Goal: Task Accomplishment & Management: Manage account settings

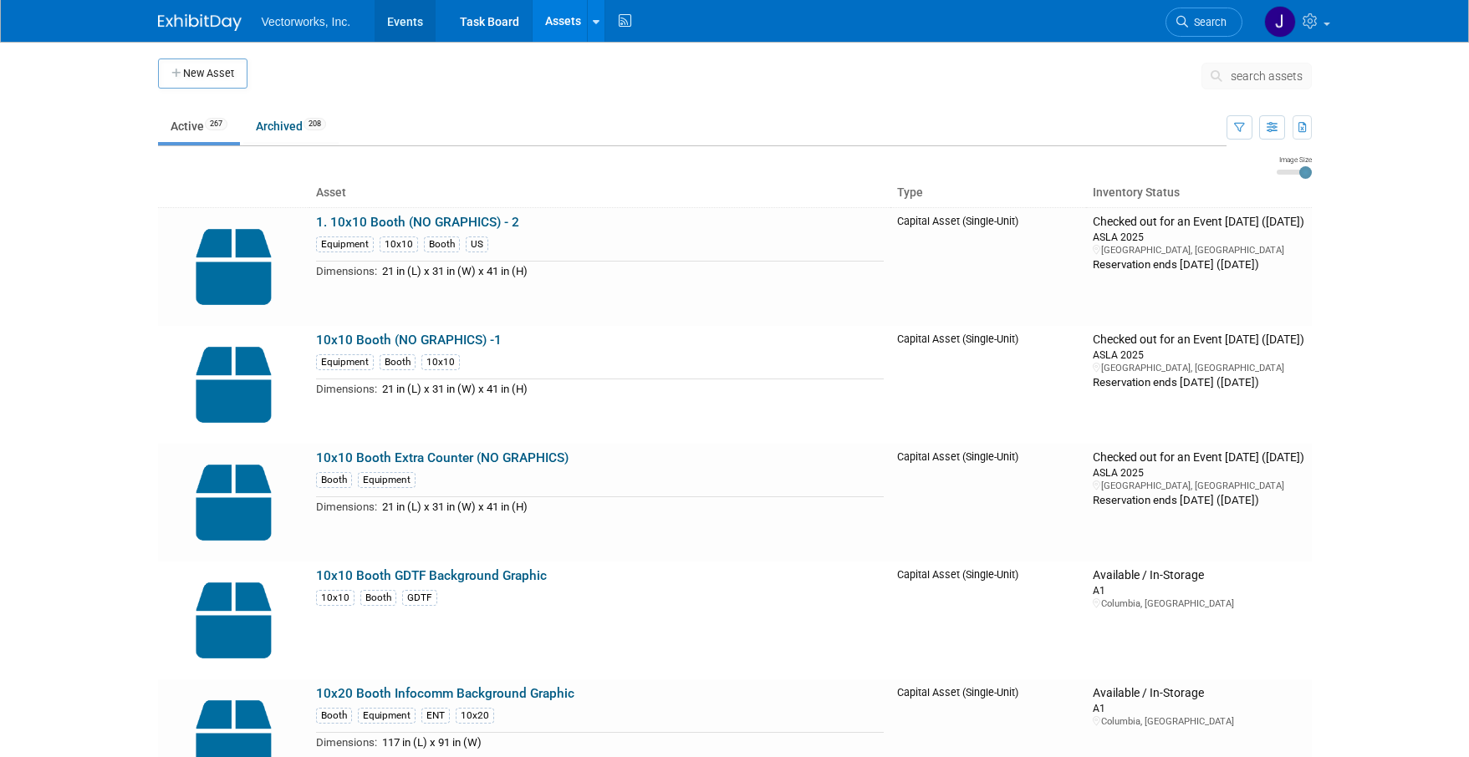
click at [400, 26] on link "Events" at bounding box center [404, 21] width 61 height 42
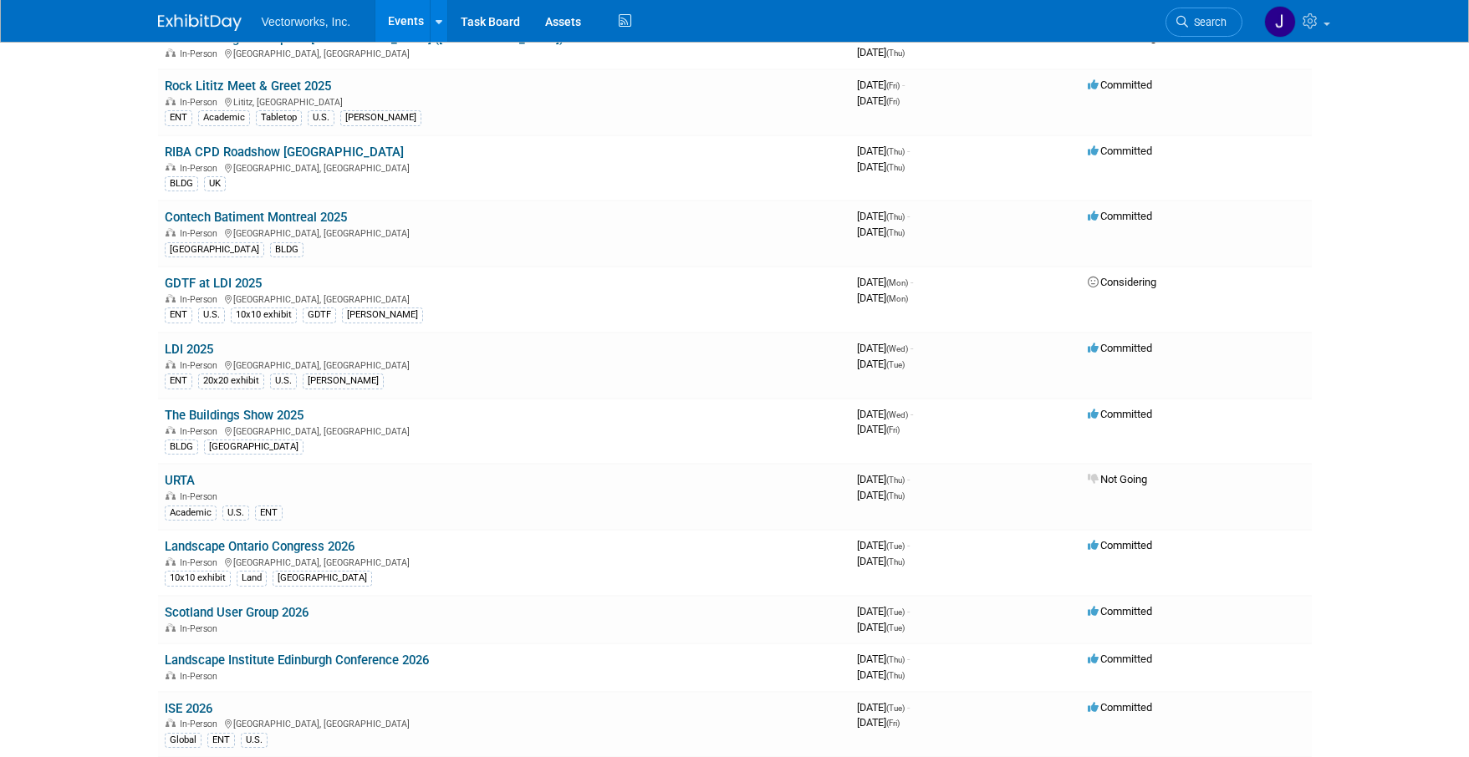
scroll to position [446, 0]
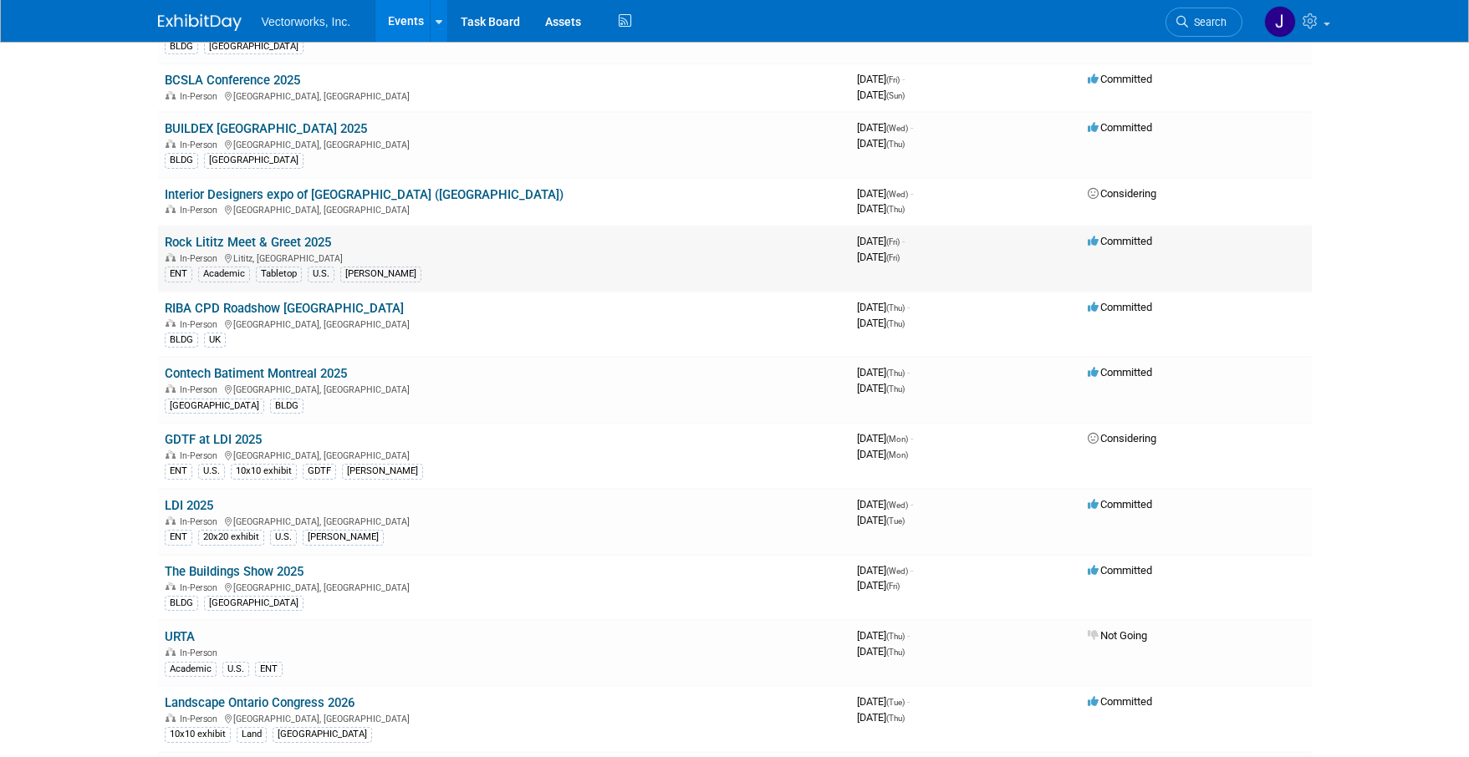
click at [237, 236] on link "Rock Lititz Meet & Greet 2025" at bounding box center [248, 242] width 166 height 15
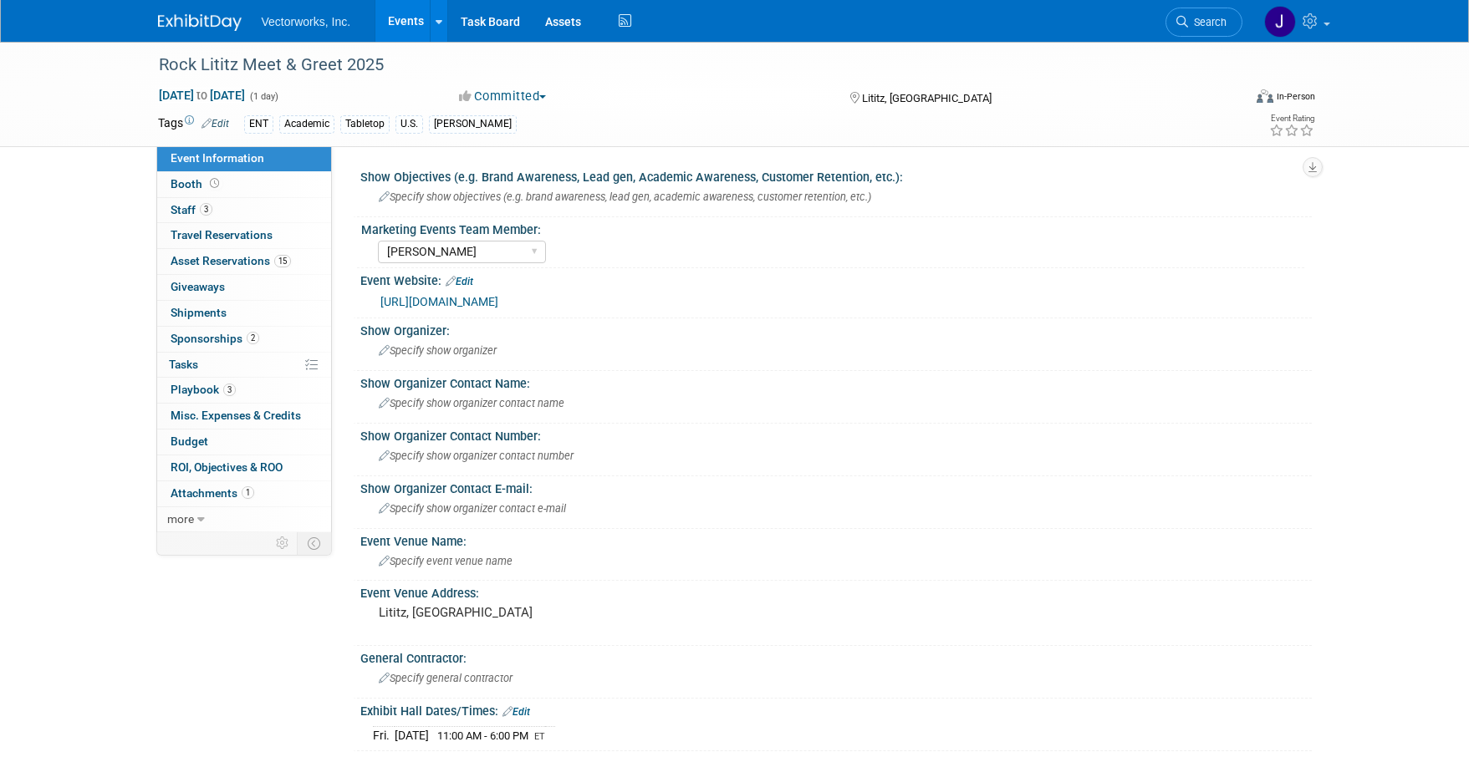
select select "[PERSON_NAME]"
click at [211, 492] on span "Attachments 1" at bounding box center [213, 493] width 84 height 13
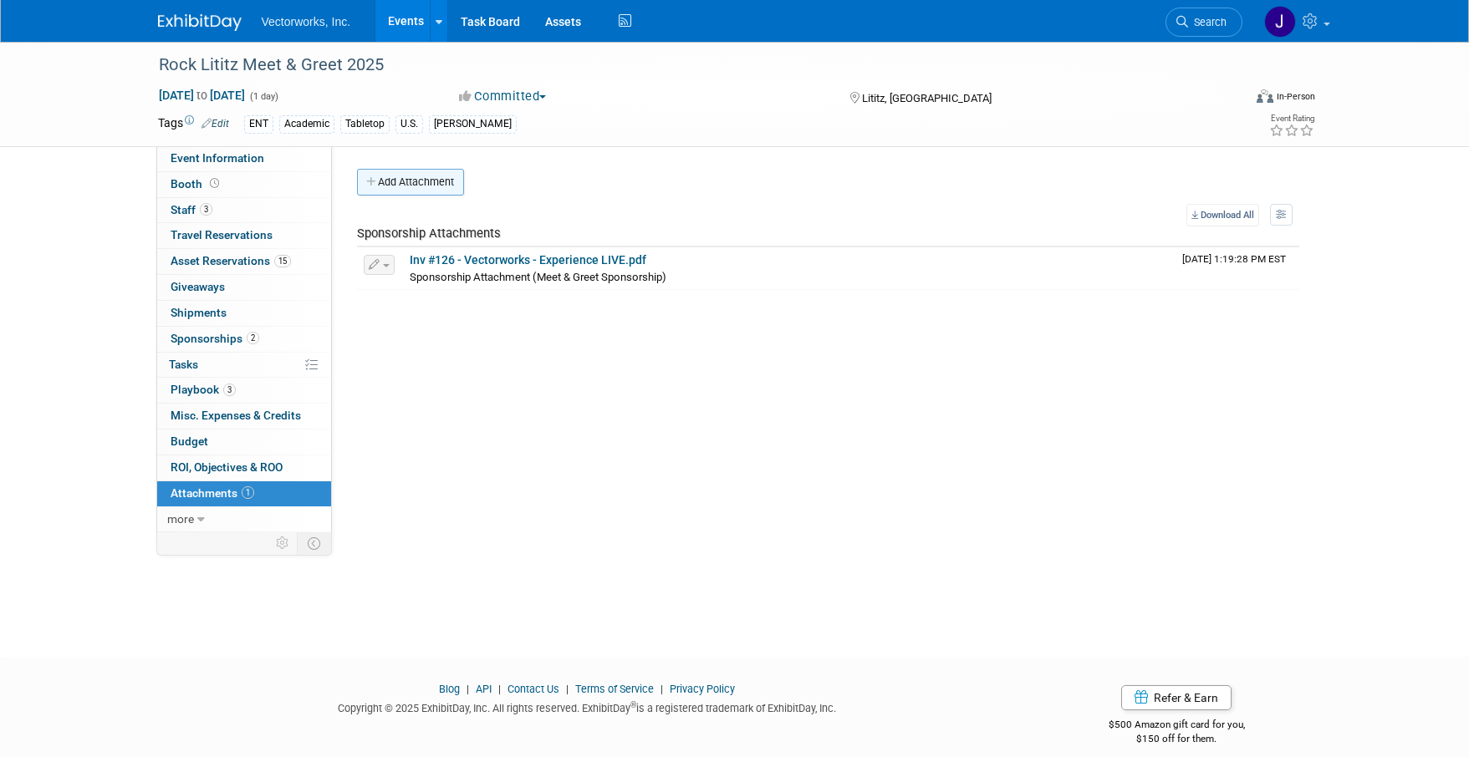
click at [401, 182] on button "Add Attachment" at bounding box center [410, 182] width 107 height 27
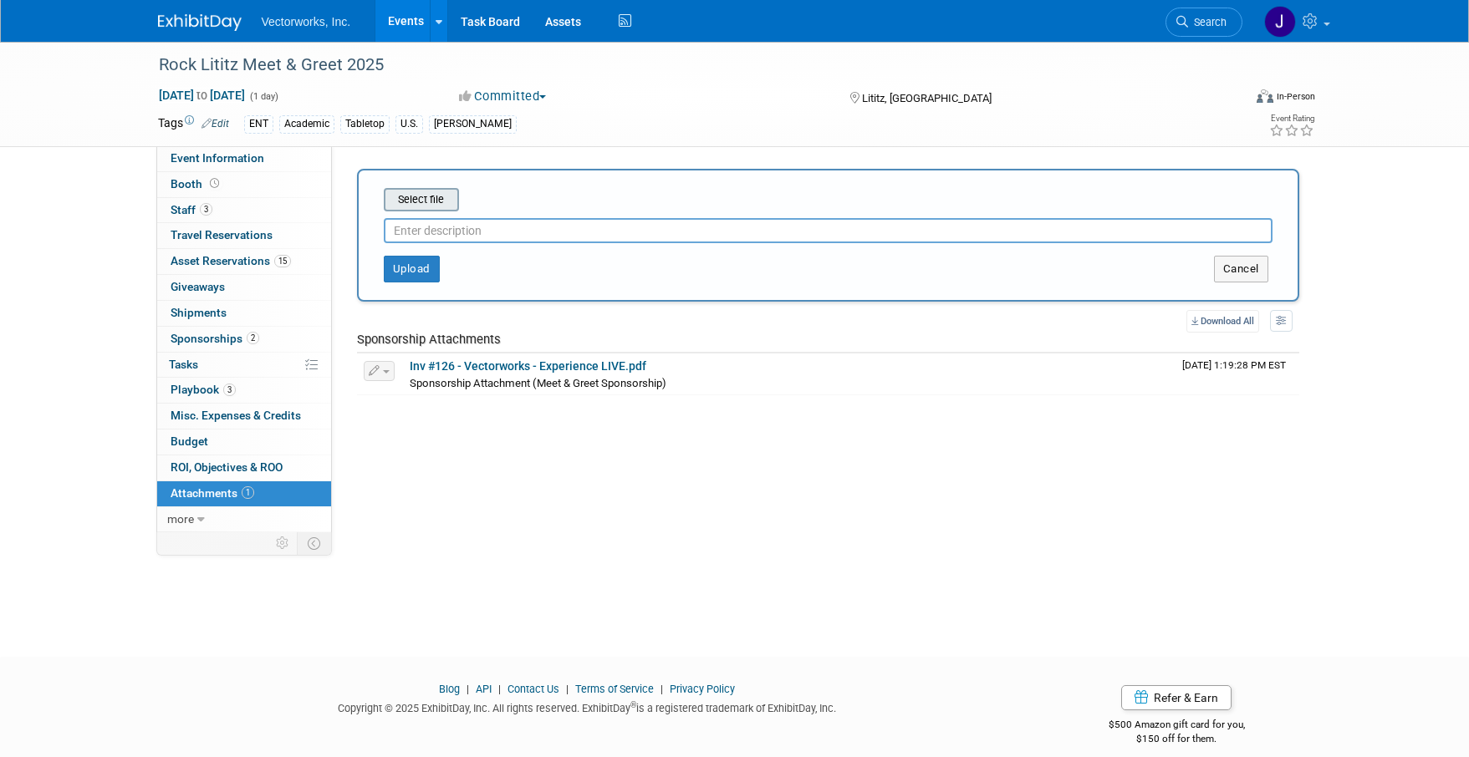
click at [408, 196] on input "file" at bounding box center [357, 200] width 199 height 20
click at [203, 391] on span "Playbook 3" at bounding box center [203, 389] width 65 height 13
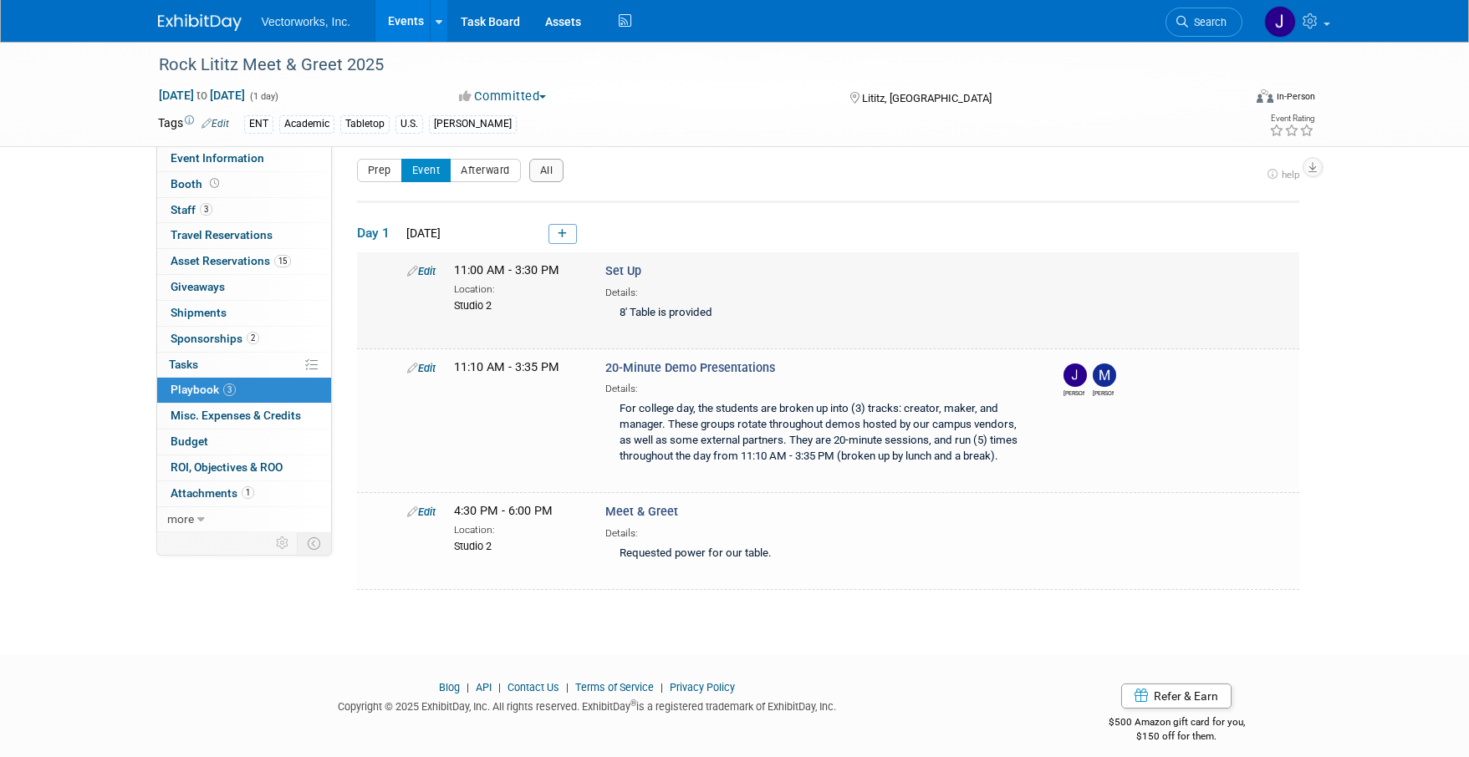
scroll to position [22, 0]
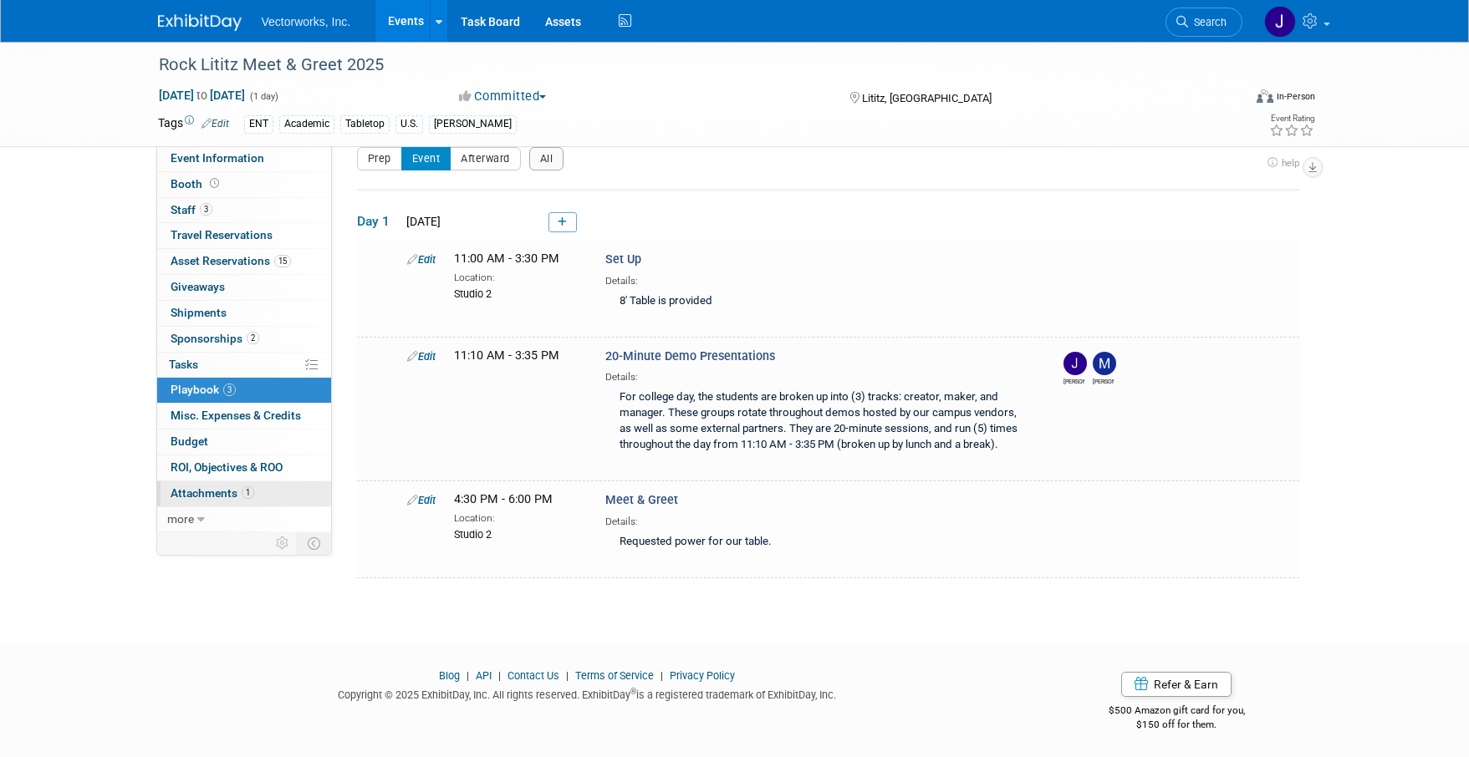
click at [204, 497] on span "Attachments 1" at bounding box center [213, 493] width 84 height 13
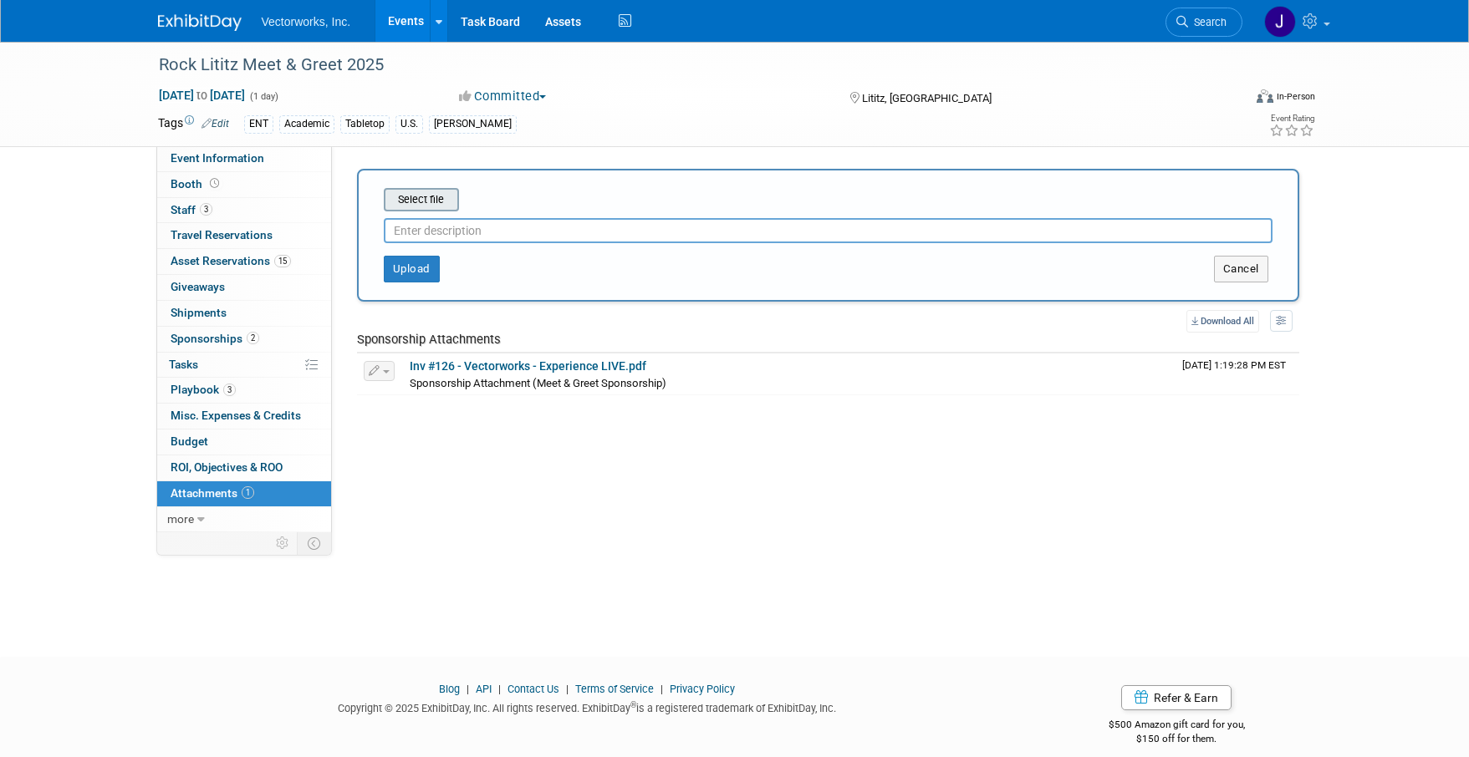
click at [404, 194] on input "file" at bounding box center [357, 200] width 199 height 20
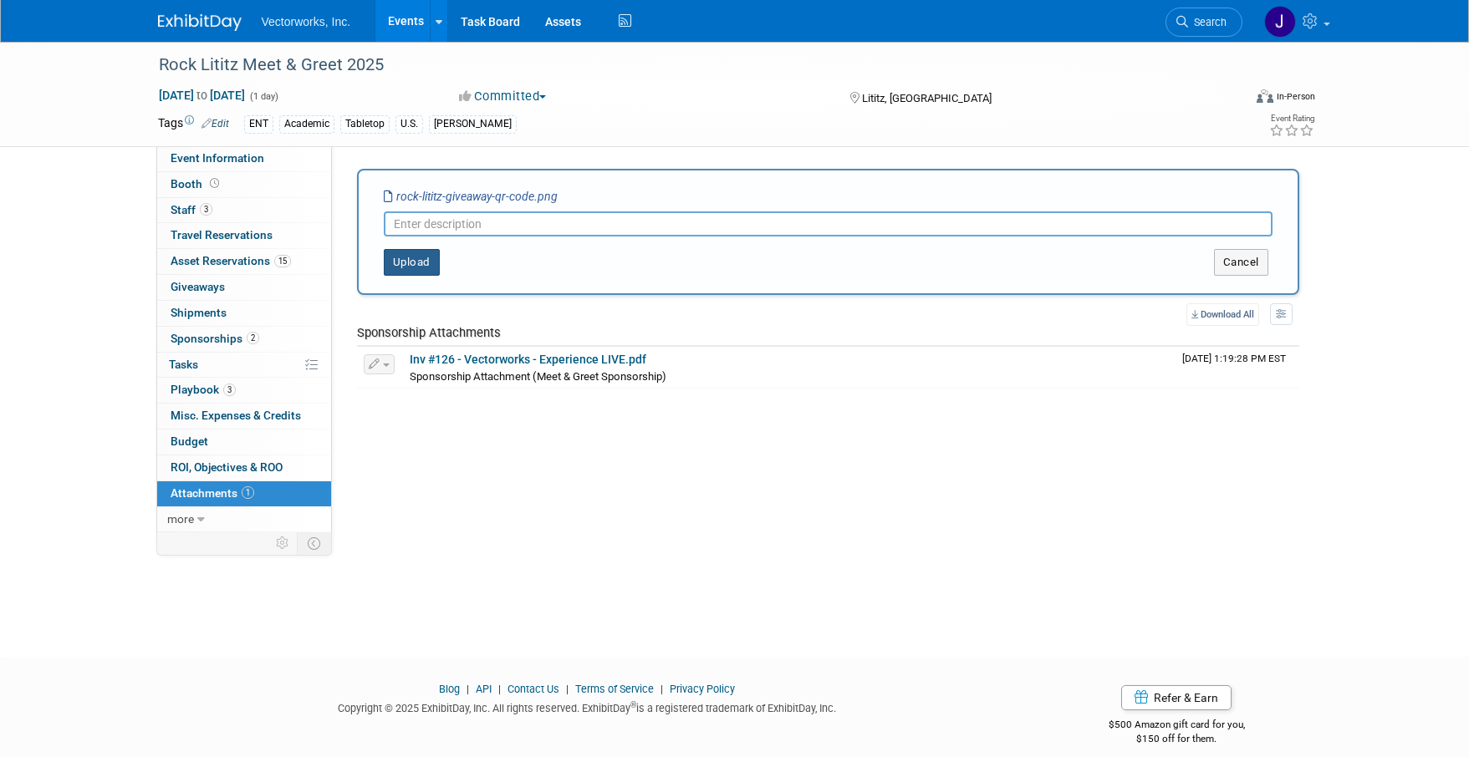
click at [395, 265] on button "Upload" at bounding box center [412, 262] width 56 height 27
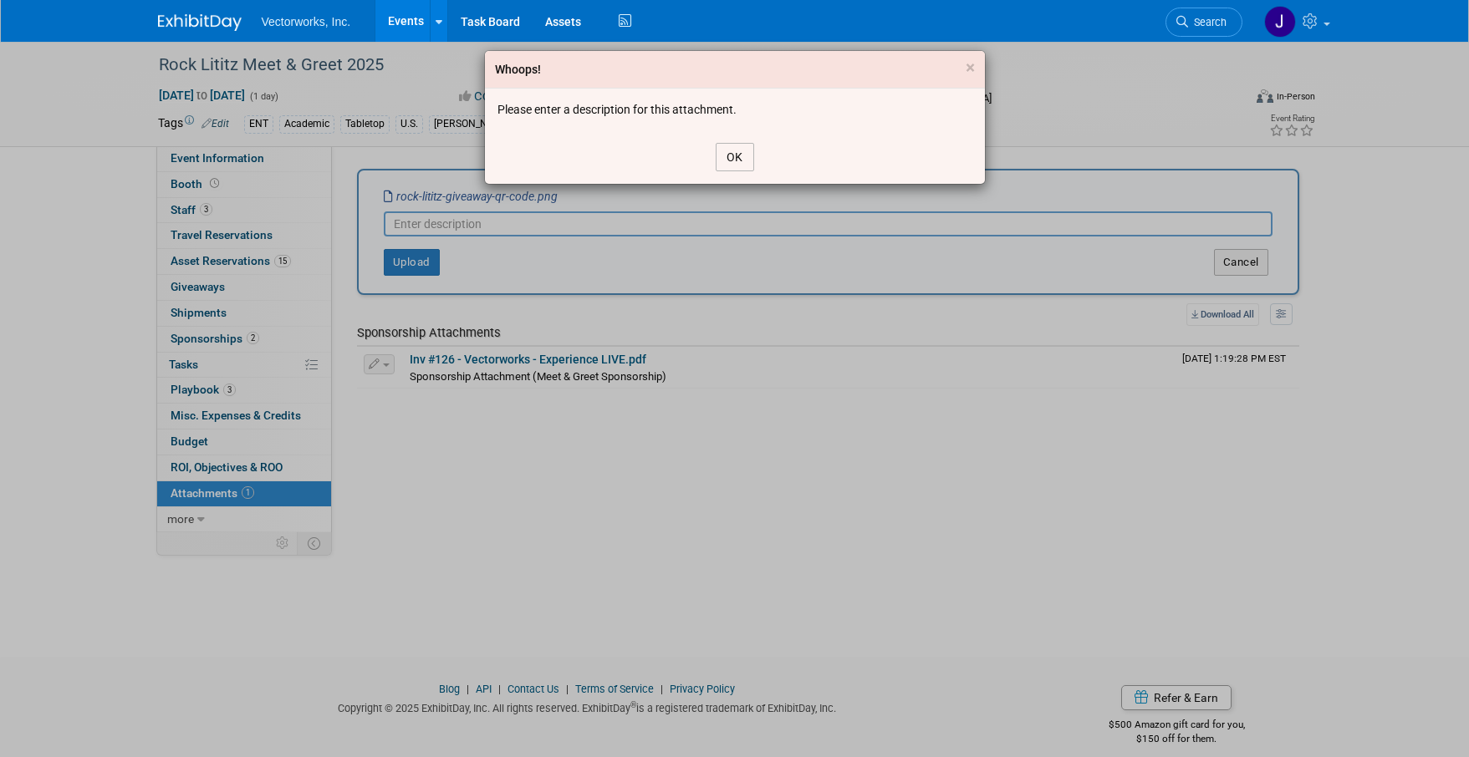
click at [720, 149] on button "OK" at bounding box center [735, 157] width 38 height 28
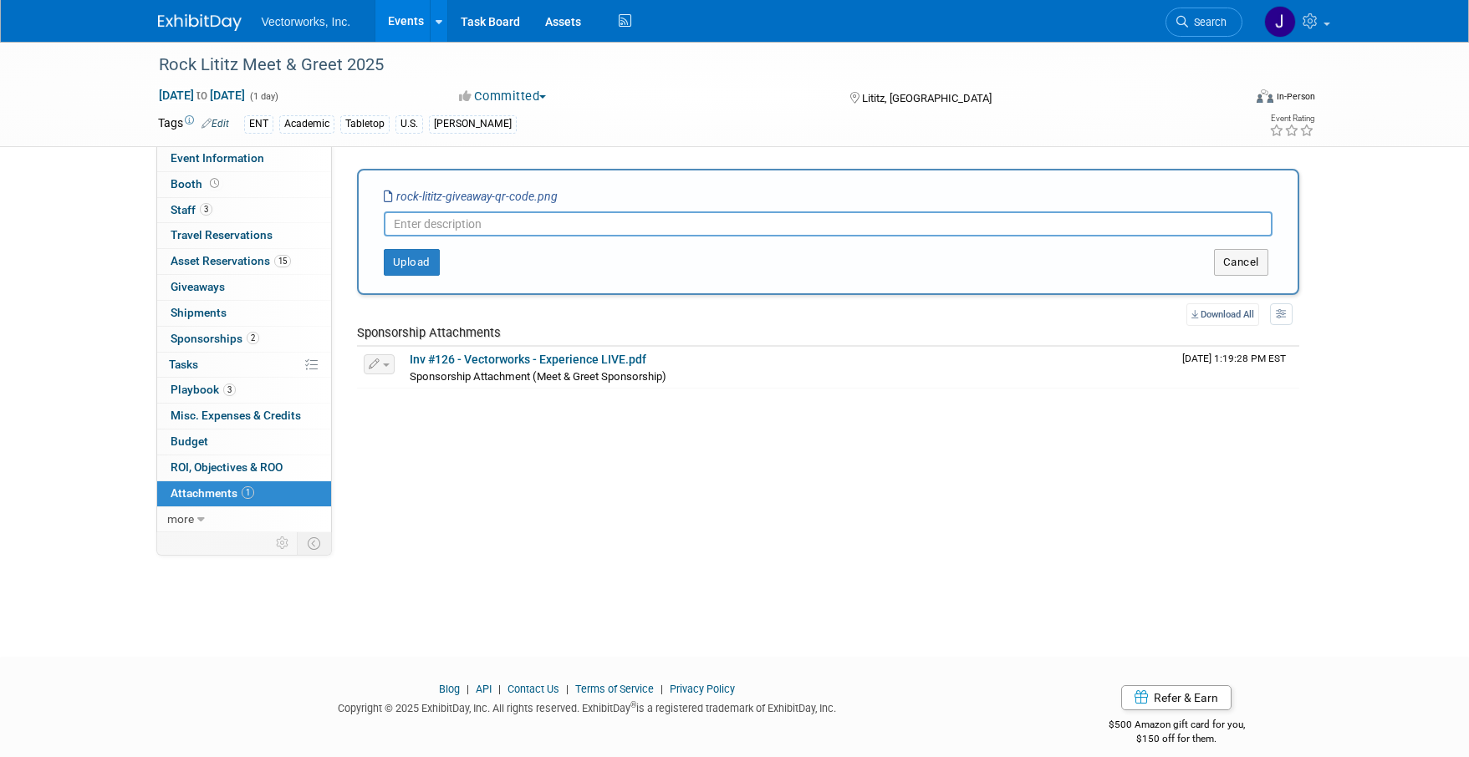
click at [622, 217] on input "text" at bounding box center [828, 223] width 889 height 25
type input "Giveaway QR Code"
click at [400, 263] on button "Upload" at bounding box center [412, 262] width 56 height 27
